Goal: Task Accomplishment & Management: Complete application form

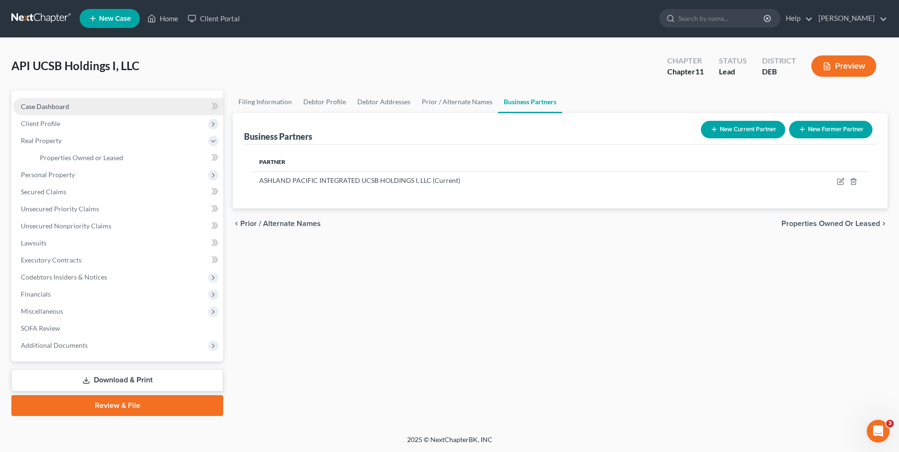
click at [64, 108] on span "Case Dashboard" at bounding box center [45, 106] width 48 height 8
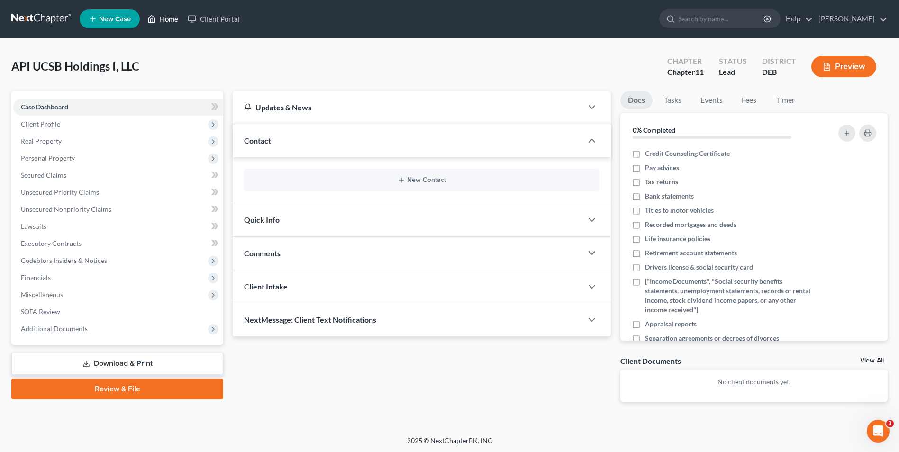
click at [174, 22] on link "Home" at bounding box center [163, 18] width 40 height 17
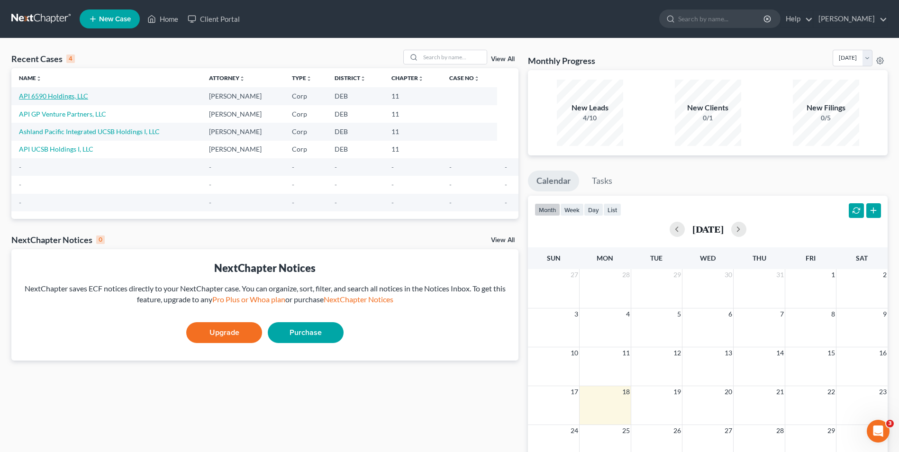
click at [74, 98] on link "API 6590 Holdings, LLC" at bounding box center [53, 96] width 69 height 8
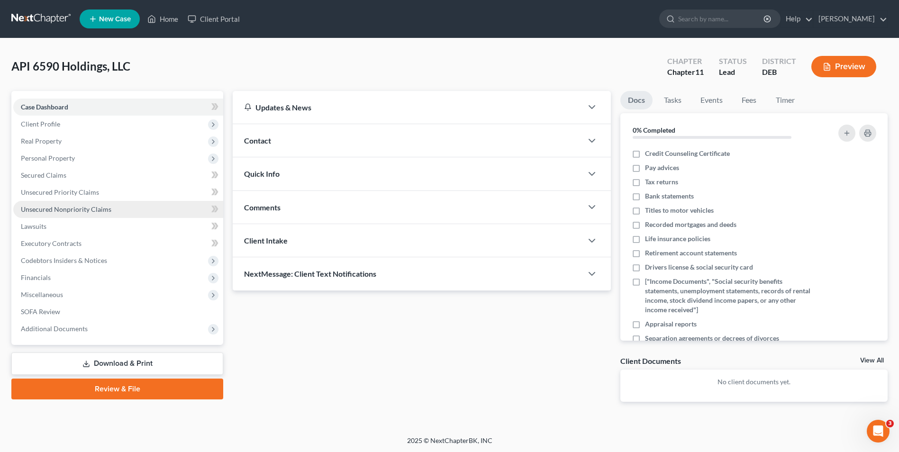
click at [73, 211] on span "Unsecured Nonpriority Claims" at bounding box center [66, 209] width 91 height 8
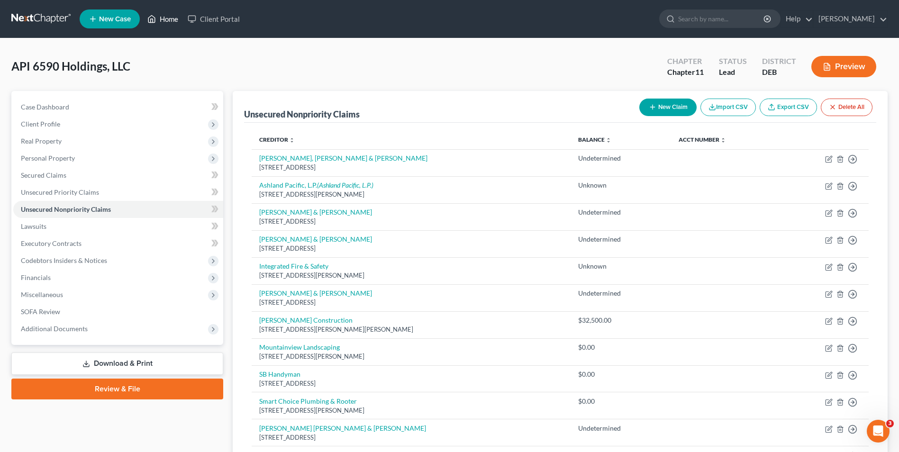
click at [168, 17] on link "Home" at bounding box center [163, 18] width 40 height 17
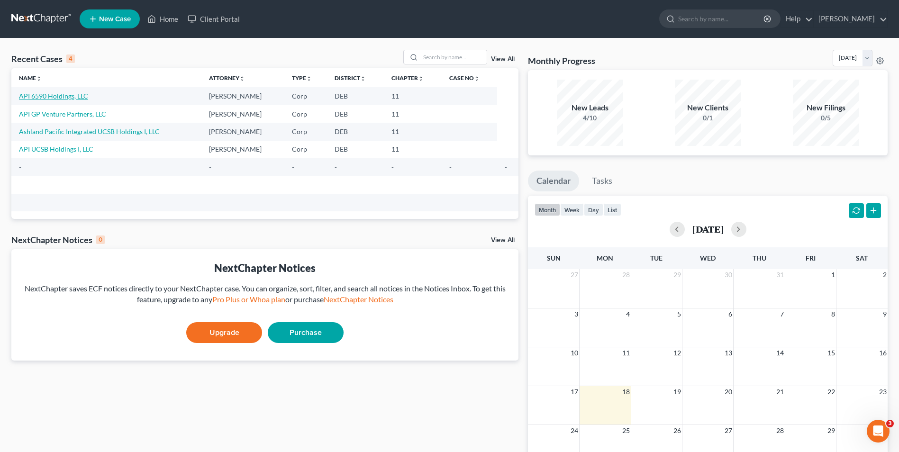
click at [77, 95] on link "API 6590 Holdings, LLC" at bounding box center [53, 96] width 69 height 8
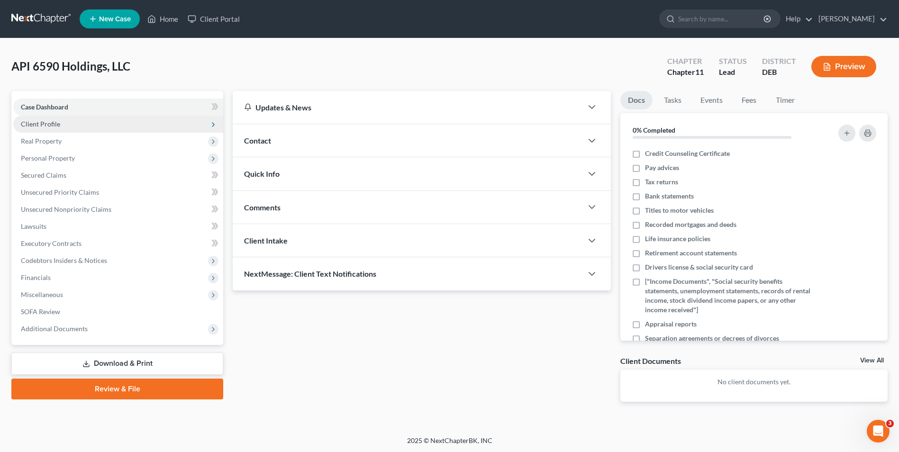
click at [56, 123] on span "Client Profile" at bounding box center [40, 124] width 39 height 8
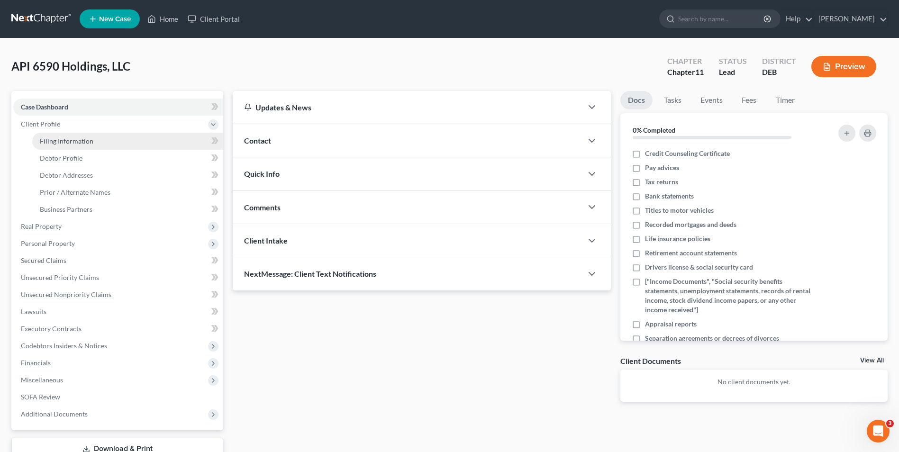
click at [65, 137] on span "Filing Information" at bounding box center [67, 141] width 54 height 8
select select "3"
select select "1"
select select "13"
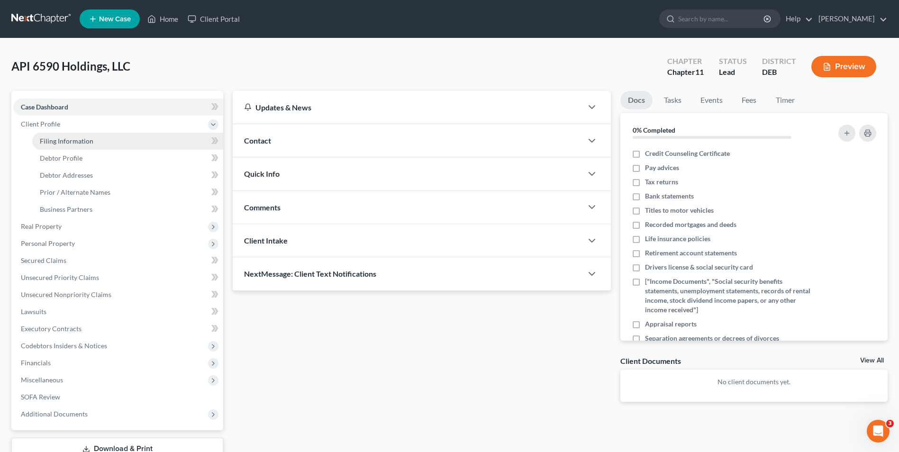
select select "0"
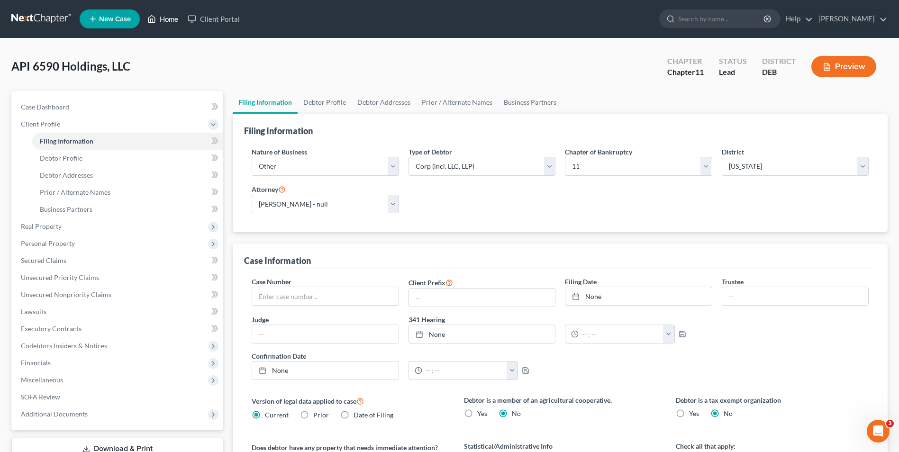
click at [162, 22] on link "Home" at bounding box center [163, 18] width 40 height 17
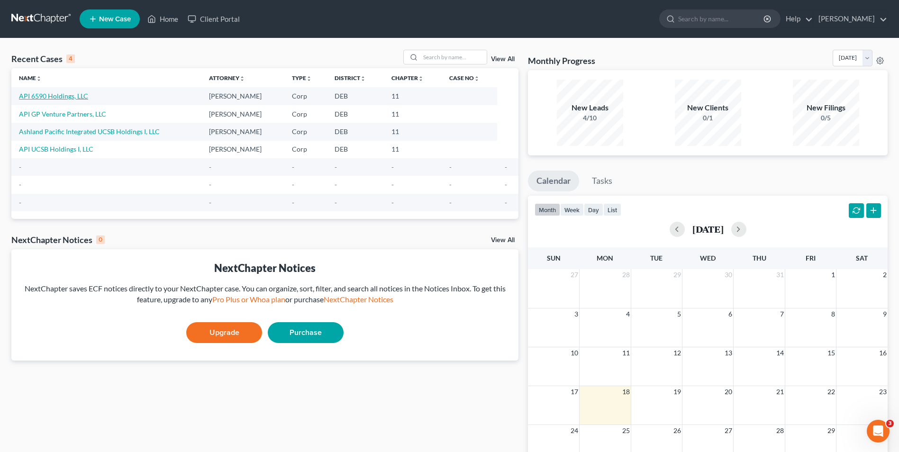
click at [42, 94] on link "API 6590 Holdings, LLC" at bounding box center [53, 96] width 69 height 8
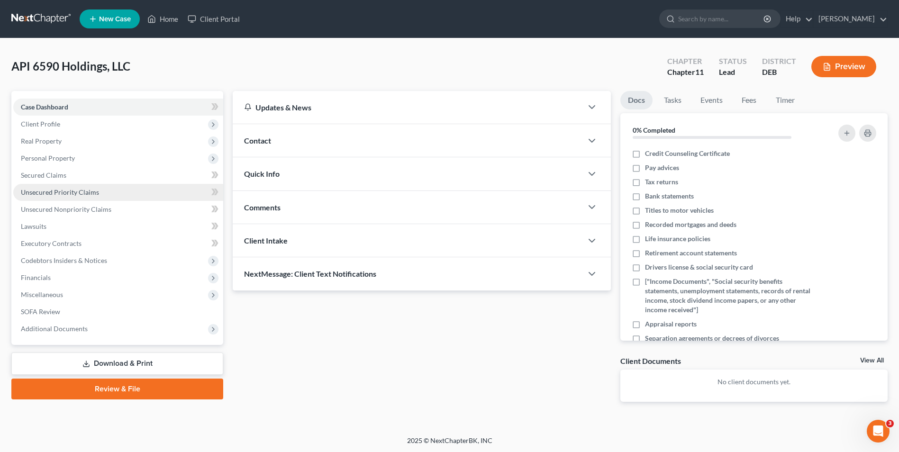
scroll to position [1, 0]
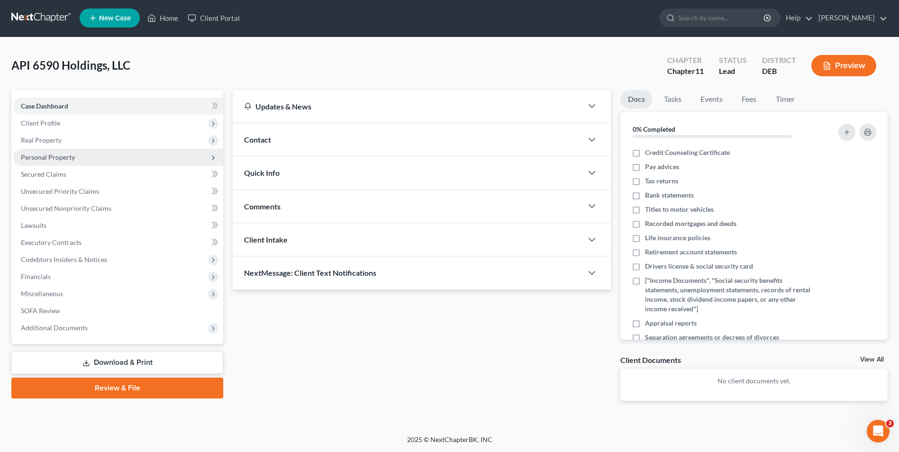
click at [66, 153] on span "Personal Property" at bounding box center [48, 157] width 54 height 8
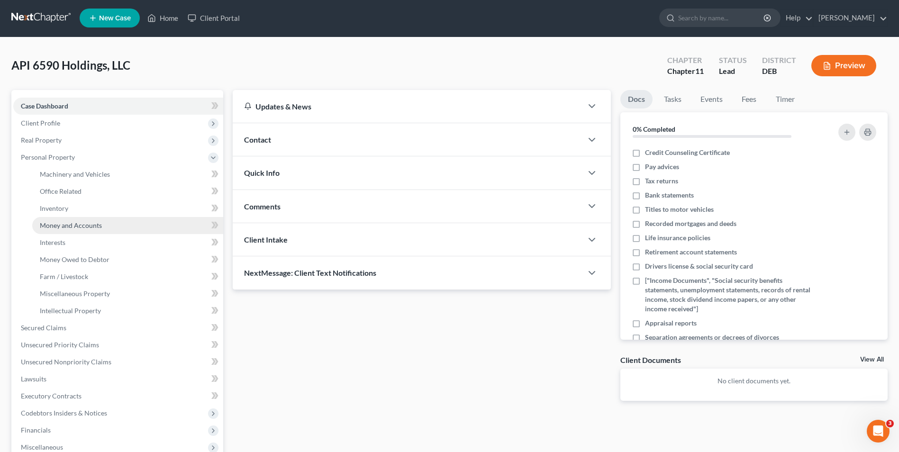
click at [83, 228] on span "Money and Accounts" at bounding box center [71, 225] width 62 height 8
